Goal: Book appointment/travel/reservation

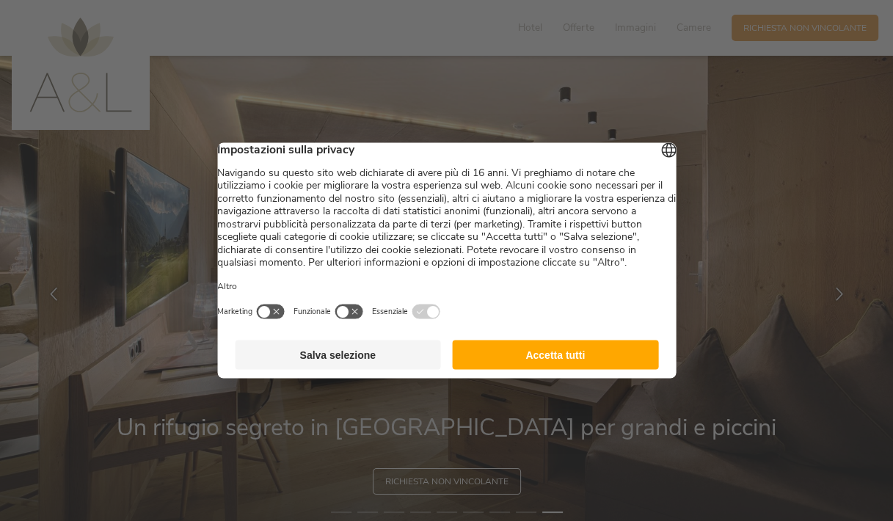
click at [399, 370] on button "Salva selezione" at bounding box center [338, 355] width 206 height 29
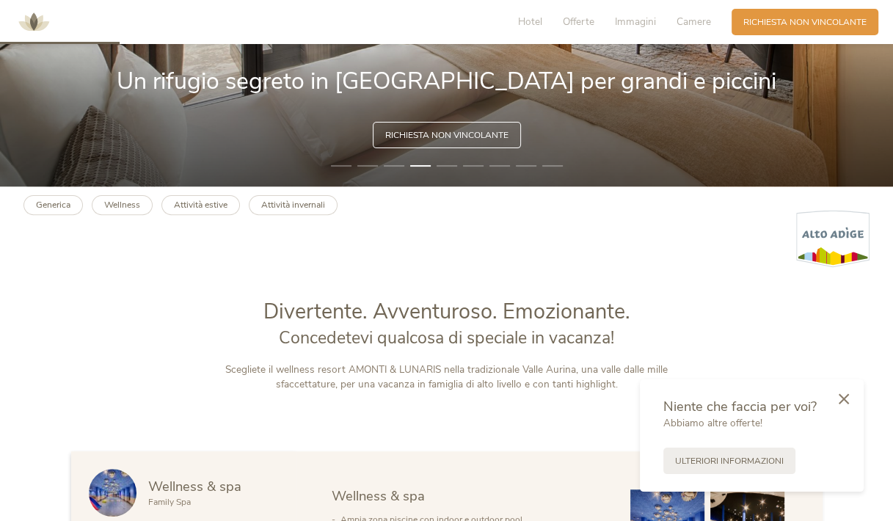
scroll to position [294, 0]
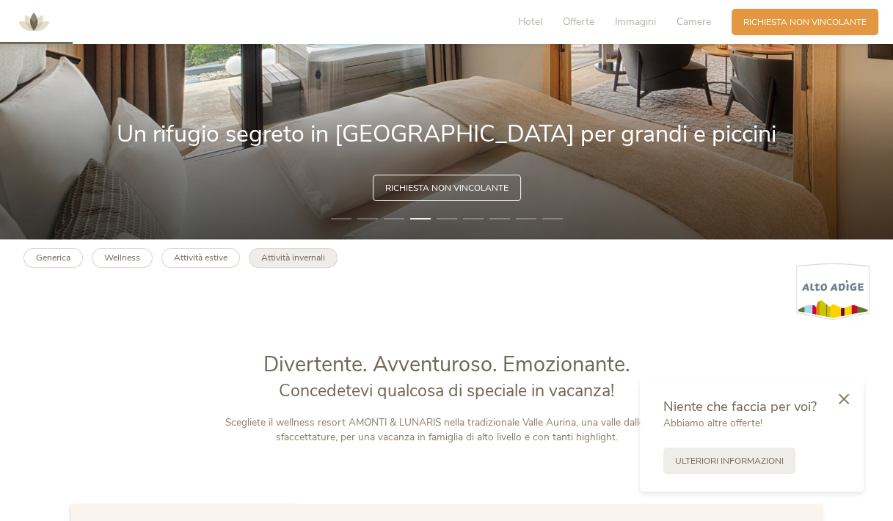
click at [296, 258] on b "Attività invernali" at bounding box center [293, 258] width 64 height 12
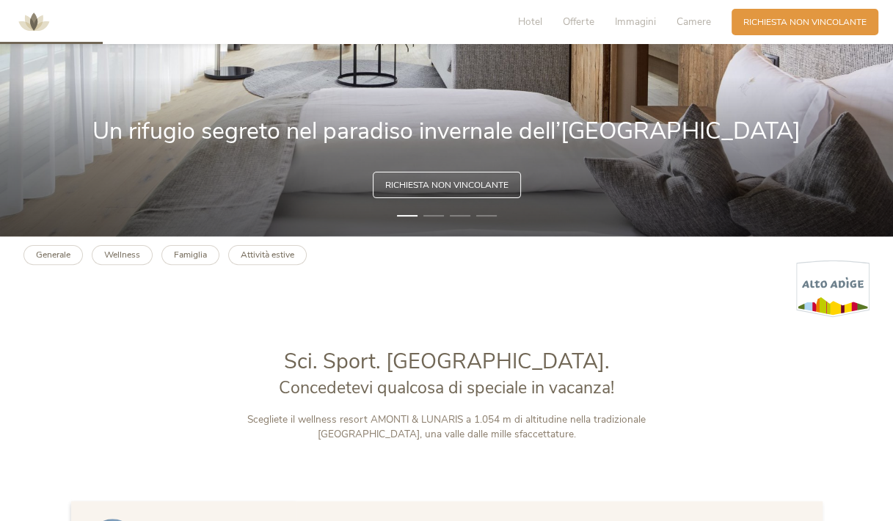
scroll to position [514, 0]
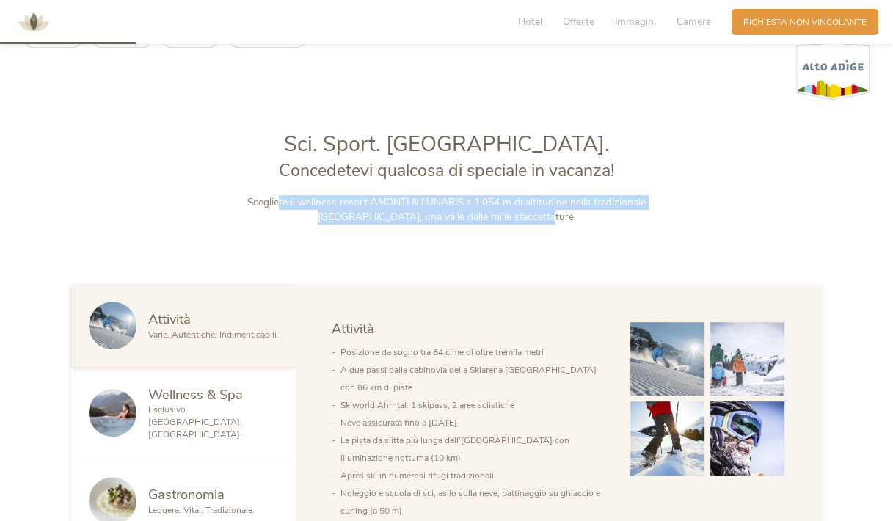
drag, startPoint x: 240, startPoint y: 198, endPoint x: 680, endPoint y: 219, distance: 440.8
click at [680, 219] on p "Scegliete il wellness resort AMONTI & LUNARIS a 1.054 m di altitudine nella tra…" at bounding box center [447, 210] width 490 height 30
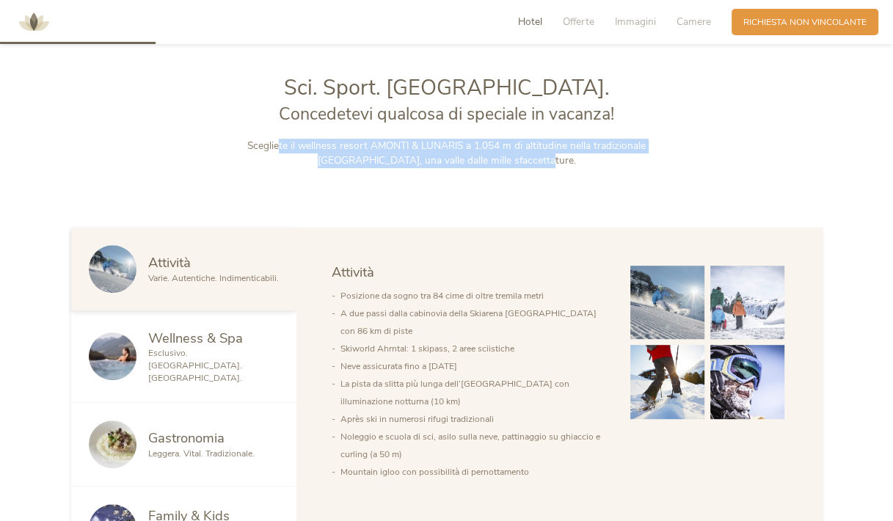
scroll to position [661, 0]
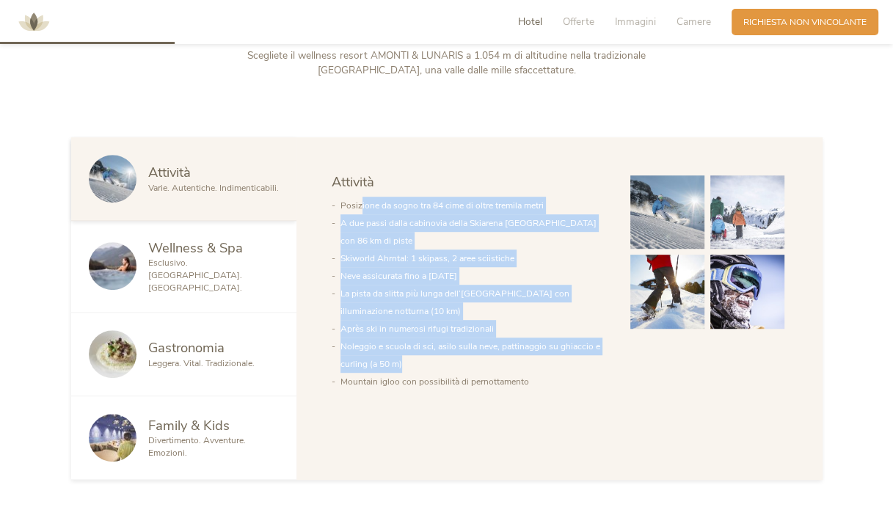
drag, startPoint x: 360, startPoint y: 203, endPoint x: 503, endPoint y: 365, distance: 215.7
click at [506, 370] on ul "Posizione da sogno tra 84 cime di oltre tremila metri A due passi dalla cabinov…" at bounding box center [470, 294] width 276 height 194
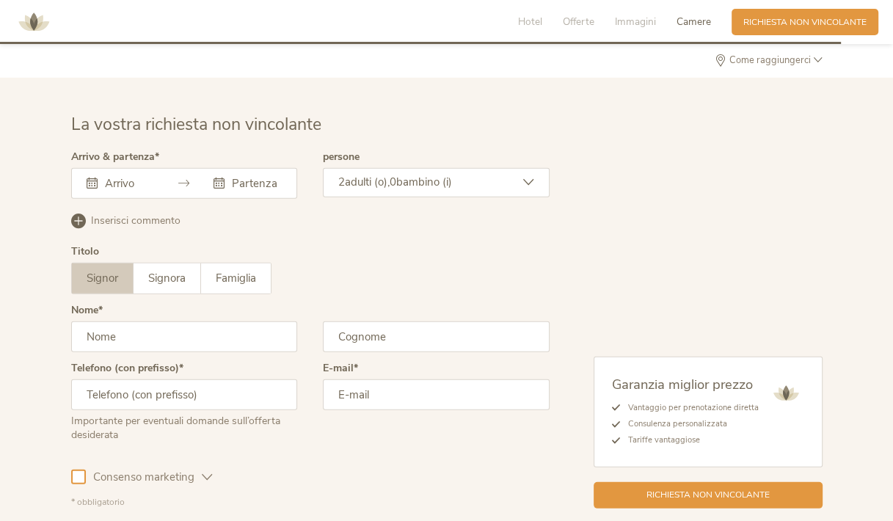
scroll to position [3158, 0]
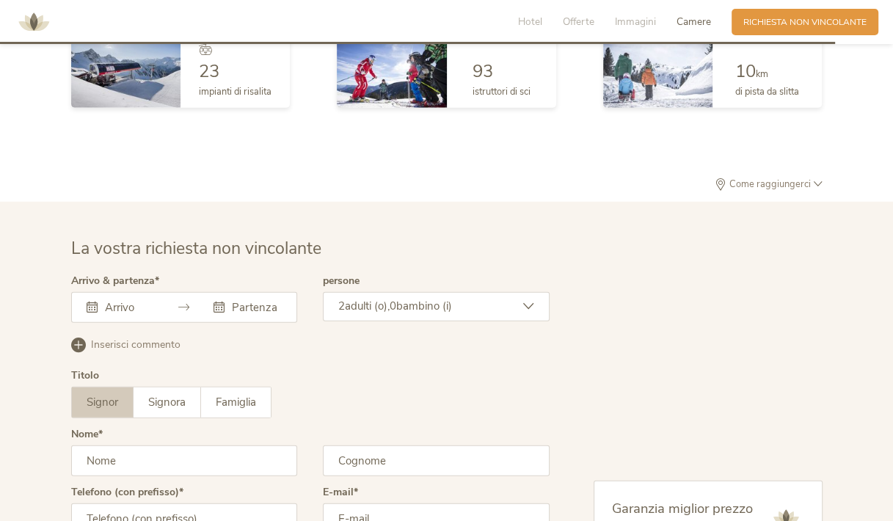
click at [120, 300] on input "text" at bounding box center [128, 307] width 54 height 15
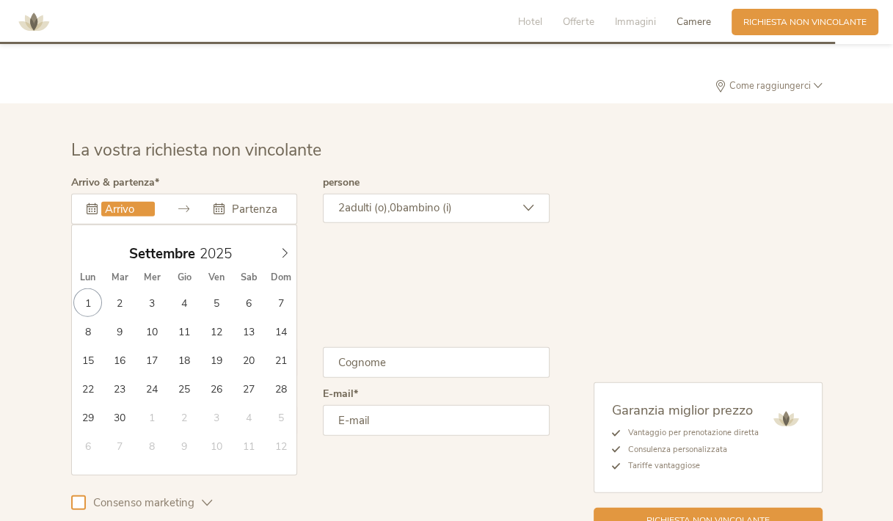
scroll to position [3378, 0]
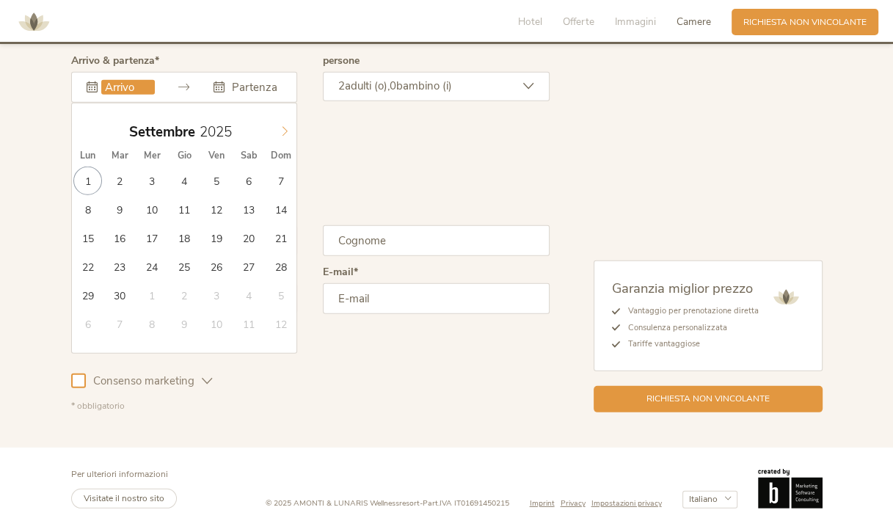
click at [282, 126] on icon at bounding box center [285, 131] width 10 height 10
type input "2026"
click at [282, 126] on icon at bounding box center [285, 131] width 10 height 10
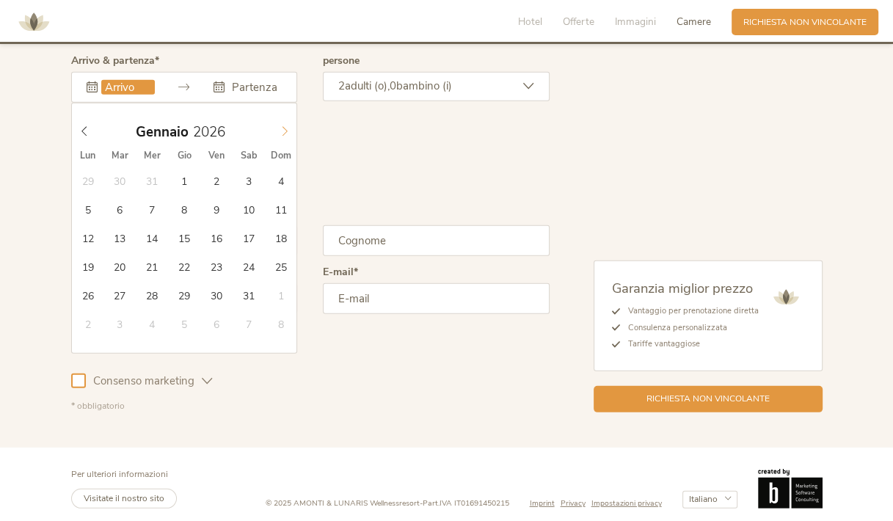
click at [282, 126] on icon at bounding box center [285, 131] width 10 height 10
type input "14.02.2026"
type input "2026"
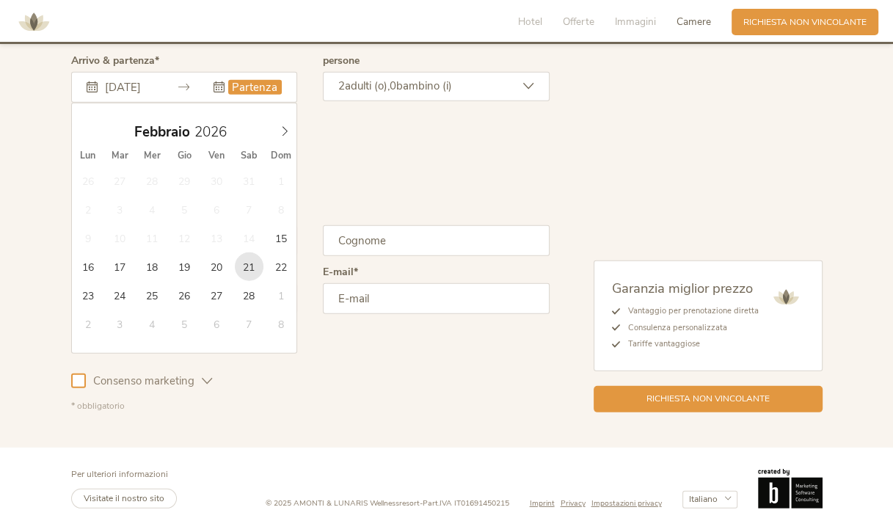
type input "21.02.2026"
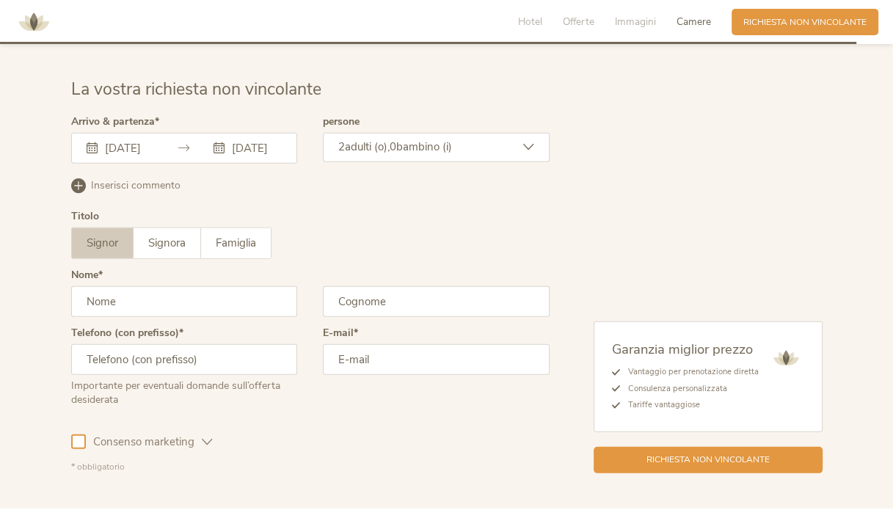
scroll to position [3231, 0]
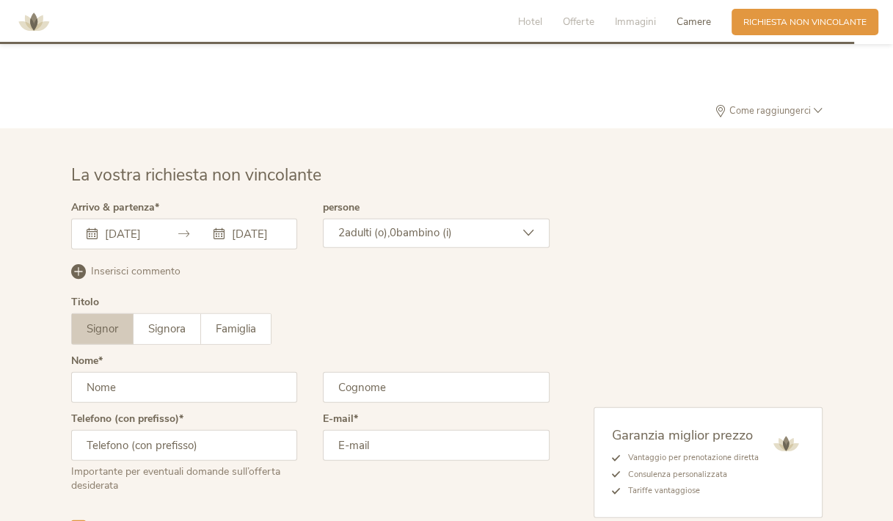
click at [485, 224] on div "2 adulti (o), 0 bambino (i)" at bounding box center [436, 233] width 227 height 29
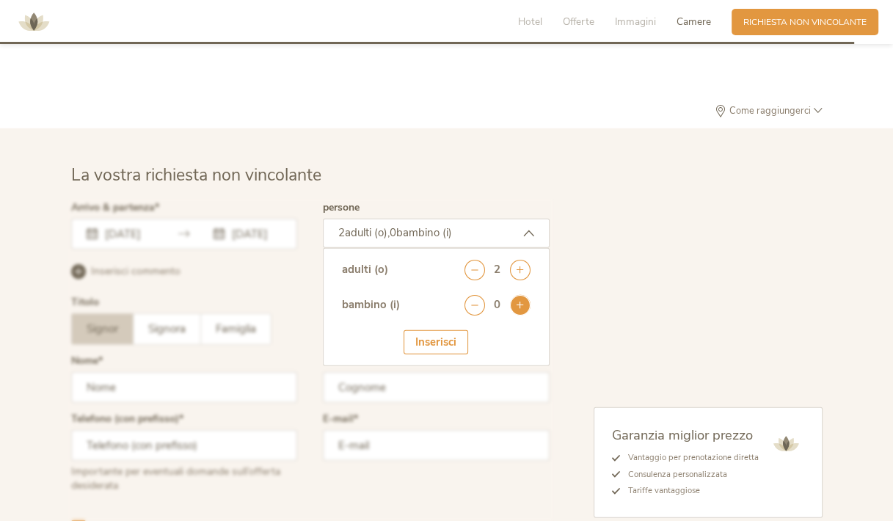
click at [510, 296] on icon at bounding box center [520, 305] width 21 height 21
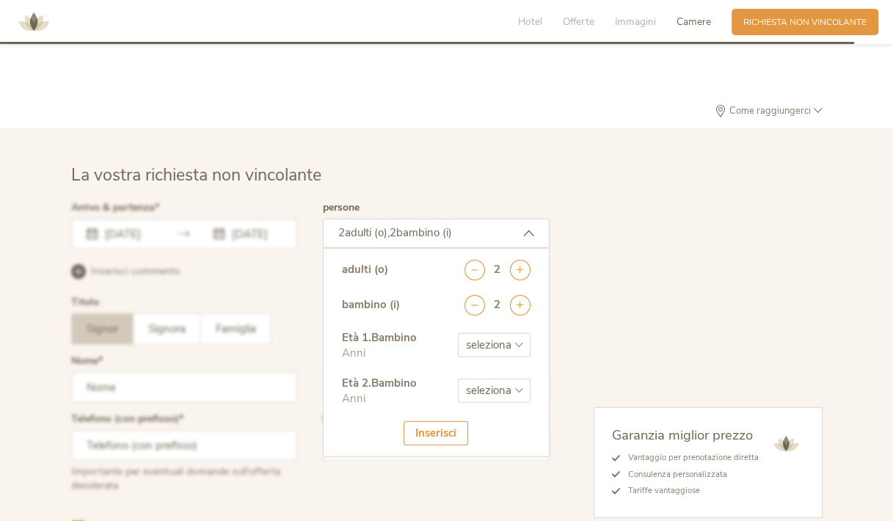
click at [518, 336] on select "seleziona 0 1 2 3 4 5 6 7 8 9 10 11 12 13 14 15 16 17" at bounding box center [494, 345] width 73 height 24
select select "8"
click at [458, 333] on select "seleziona 0 1 2 3 4 5 6 7 8 9 10 11 12 13 14 15 16 17" at bounding box center [494, 345] width 73 height 24
click at [490, 388] on select "seleziona 0 1 2 3 4 5 6 7 8 9 10 11 12 13 14 15 16 17" at bounding box center [494, 391] width 73 height 24
select select "5"
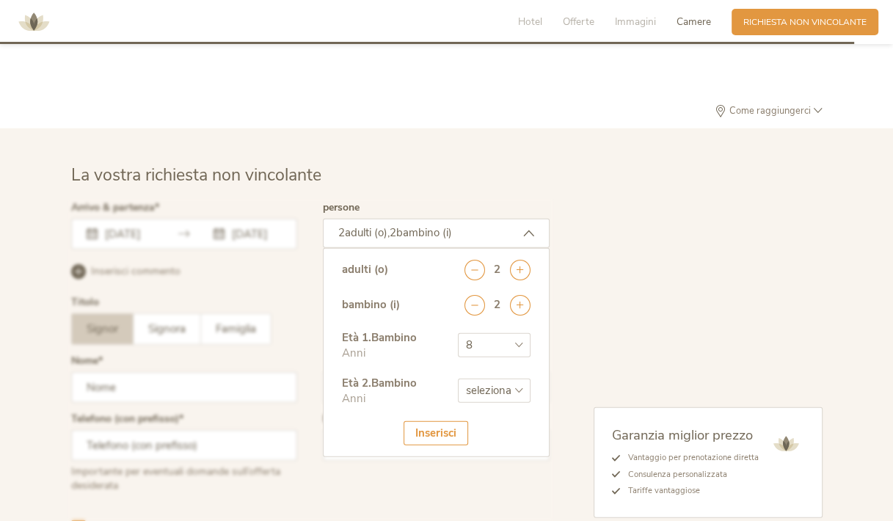
click at [458, 379] on select "seleziona 0 1 2 3 4 5 6 7 8 9 10 11 12 13 14 15 16 17" at bounding box center [494, 391] width 73 height 24
click at [428, 423] on div "Inserisci" at bounding box center [436, 433] width 65 height 24
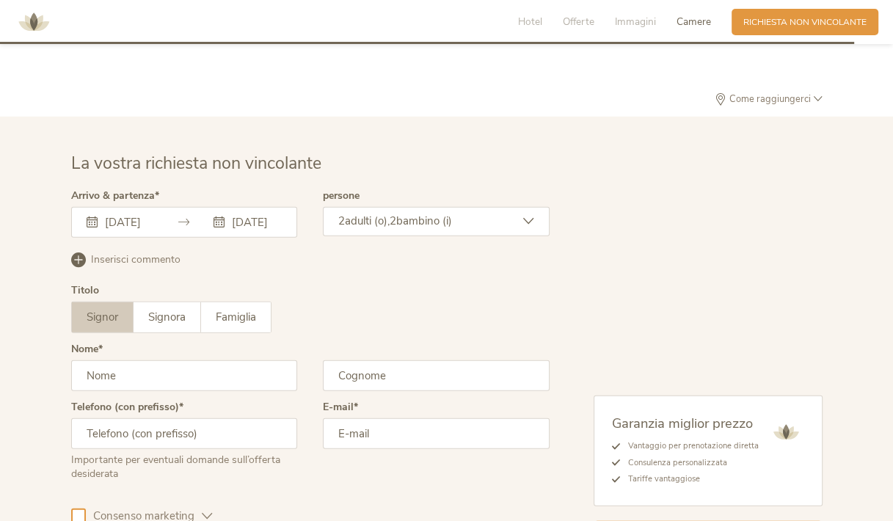
scroll to position [3378, 0]
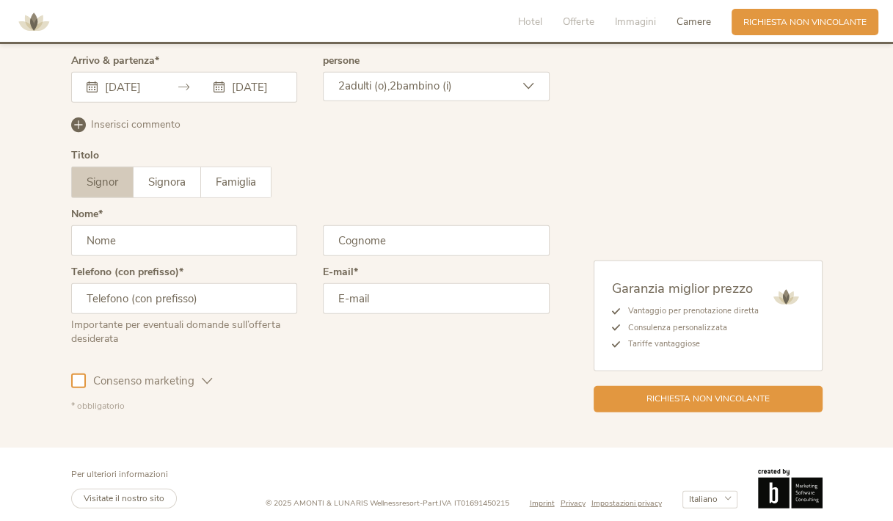
click at [131, 233] on input "text" at bounding box center [184, 240] width 227 height 31
type input "Giuseppe"
click at [400, 227] on input "text" at bounding box center [436, 240] width 227 height 31
drag, startPoint x: 354, startPoint y: 231, endPoint x: 364, endPoint y: 228, distance: 10.7
click at [364, 228] on input "Perorne" at bounding box center [436, 240] width 227 height 31
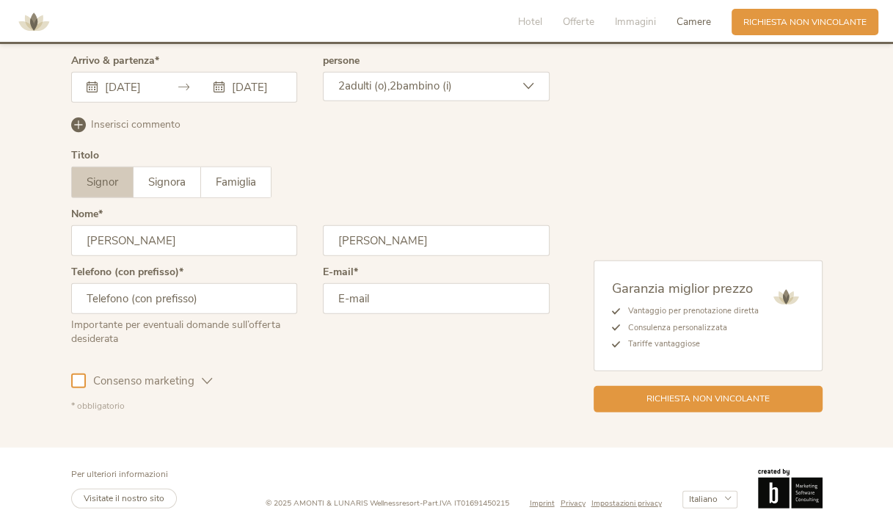
type input "Perrone"
click at [226, 294] on input "text" at bounding box center [184, 298] width 227 height 31
type input "3387764605"
click at [382, 288] on input "email" at bounding box center [436, 298] width 227 height 31
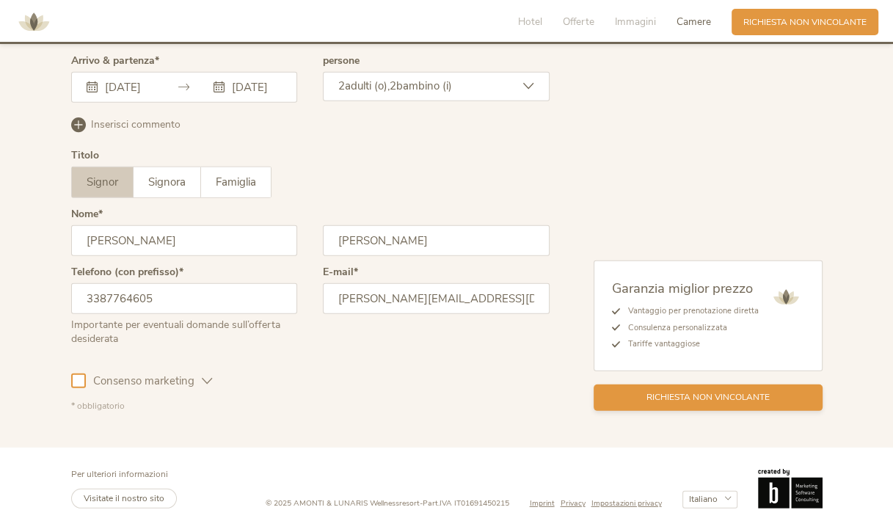
type input "perrone.peppe@tiscali.it"
click at [705, 391] on span "Richiesta non vincolante" at bounding box center [708, 397] width 123 height 12
